Goal: Task Accomplishment & Management: Manage account settings

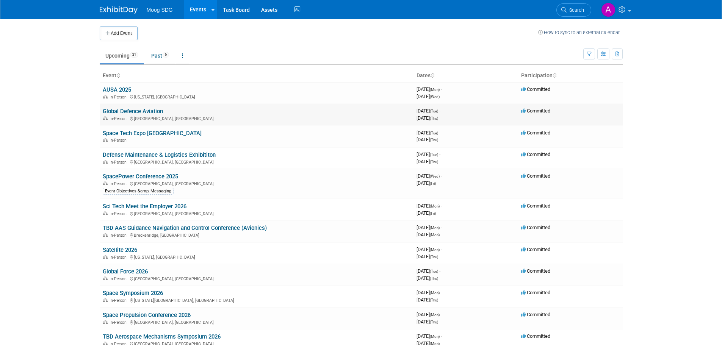
click at [123, 107] on td "Global Defence Aviation In-Person [GEOGRAPHIC_DATA], [GEOGRAPHIC_DATA]" at bounding box center [257, 115] width 314 height 22
click at [123, 111] on link "Global Defence Aviation" at bounding box center [133, 111] width 60 height 7
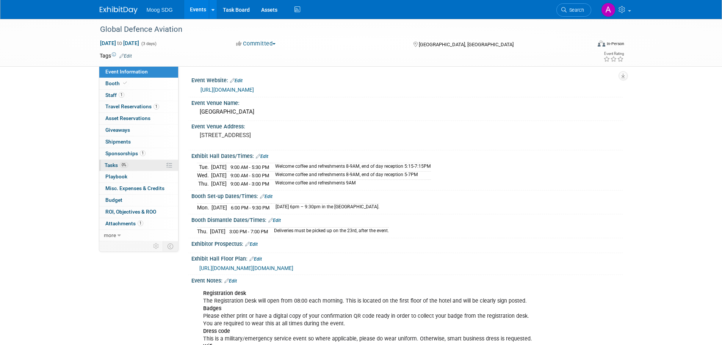
click at [139, 167] on link "0% Tasks 0%" at bounding box center [138, 165] width 79 height 11
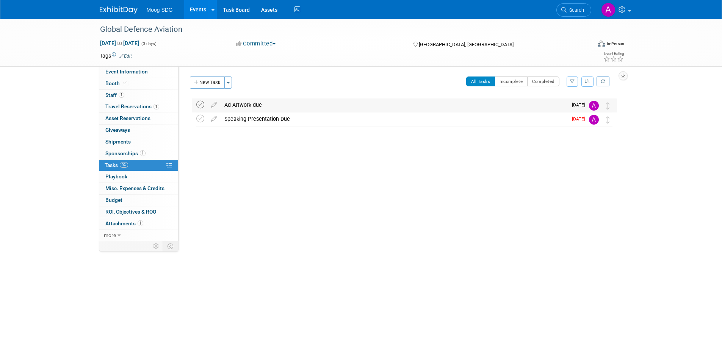
click at [198, 106] on icon at bounding box center [200, 105] width 8 height 8
click at [201, 118] on icon at bounding box center [200, 119] width 8 height 8
